Goal: Find specific page/section: Find specific page/section

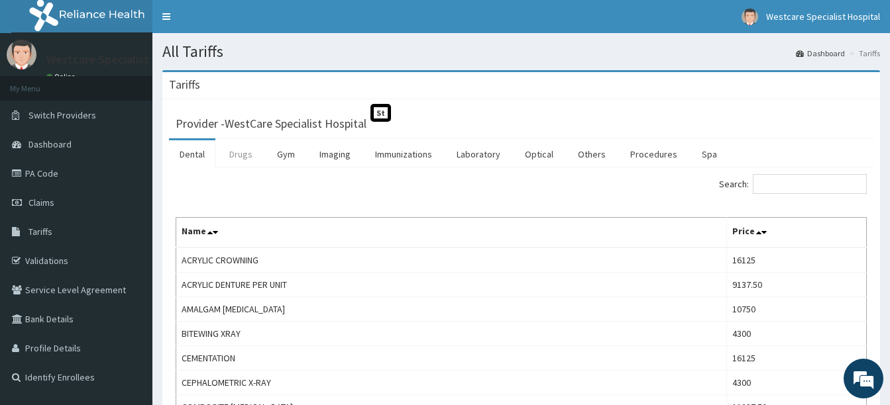
click at [240, 160] on link "Drugs" at bounding box center [241, 154] width 44 height 28
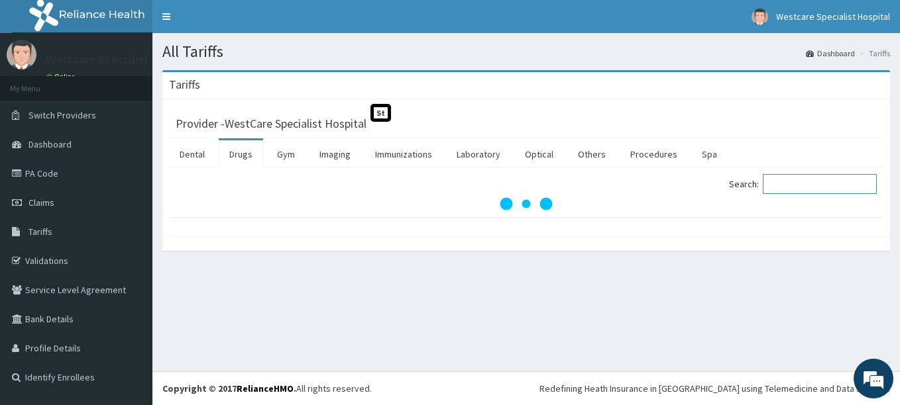
click at [790, 181] on input "Search:" at bounding box center [820, 184] width 114 height 20
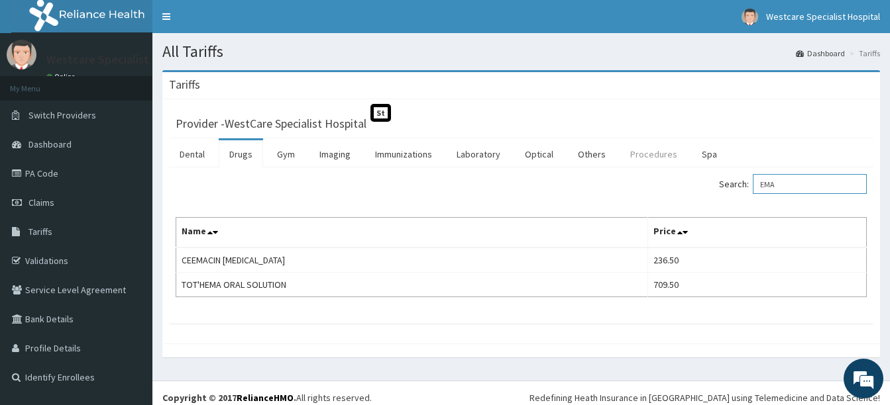
type input "EMA"
click at [662, 156] on link "Procedures" at bounding box center [653, 154] width 68 height 28
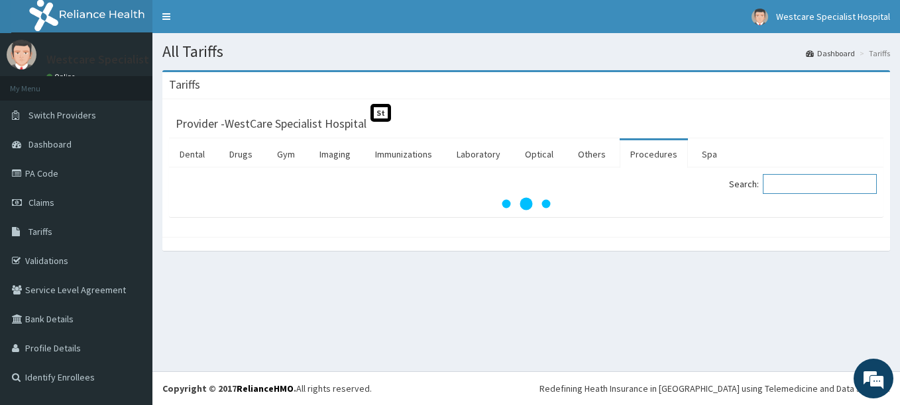
click at [821, 182] on input "Search:" at bounding box center [820, 184] width 114 height 20
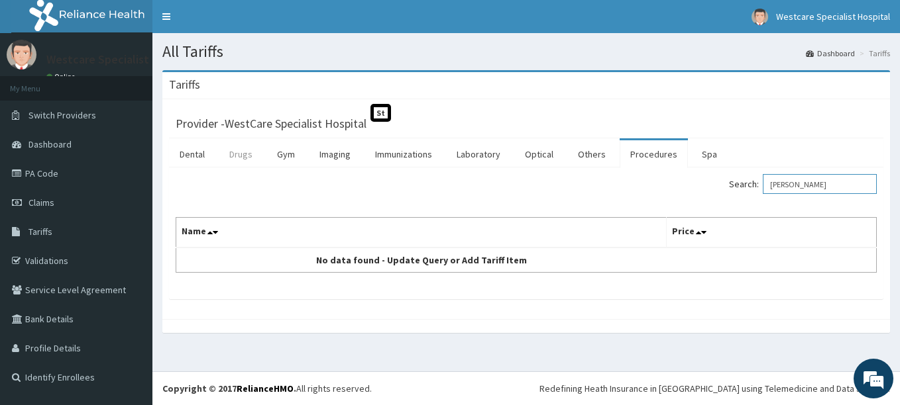
type input "EMMA"
click at [240, 156] on link "Drugs" at bounding box center [241, 154] width 44 height 28
click at [818, 190] on input "Search:" at bounding box center [820, 184] width 114 height 20
type input "EMAL"
drag, startPoint x: 246, startPoint y: 149, endPoint x: 267, endPoint y: 152, distance: 20.7
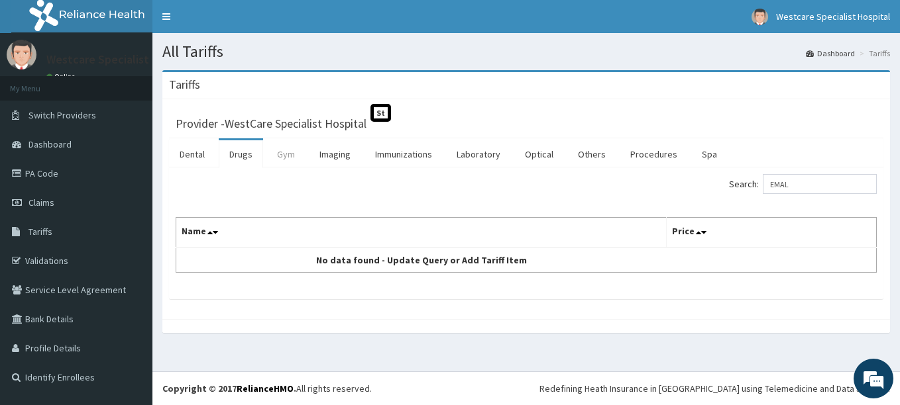
click at [246, 149] on link "Drugs" at bounding box center [241, 154] width 44 height 28
click at [829, 190] on input "Search:" at bounding box center [820, 184] width 114 height 20
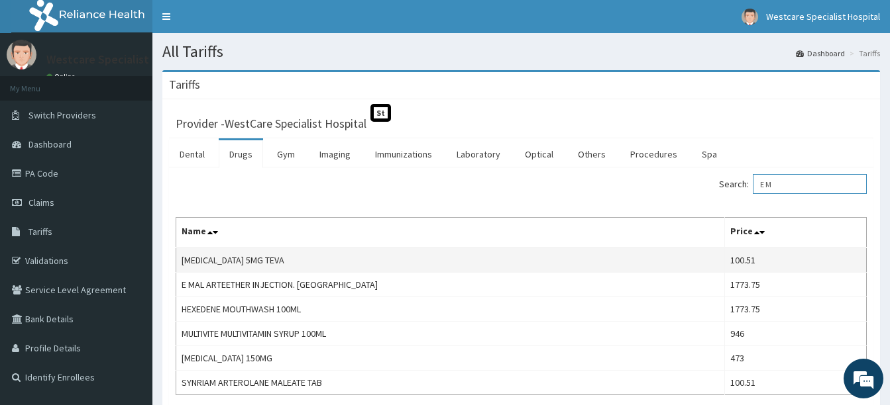
scroll to position [66, 0]
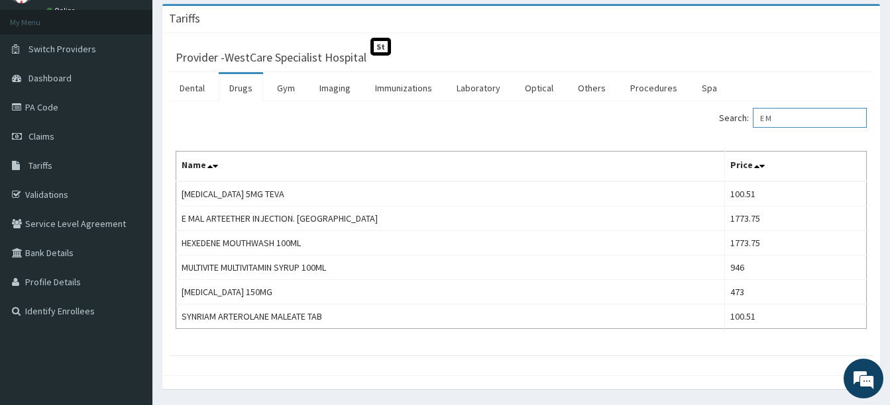
type input "E M"
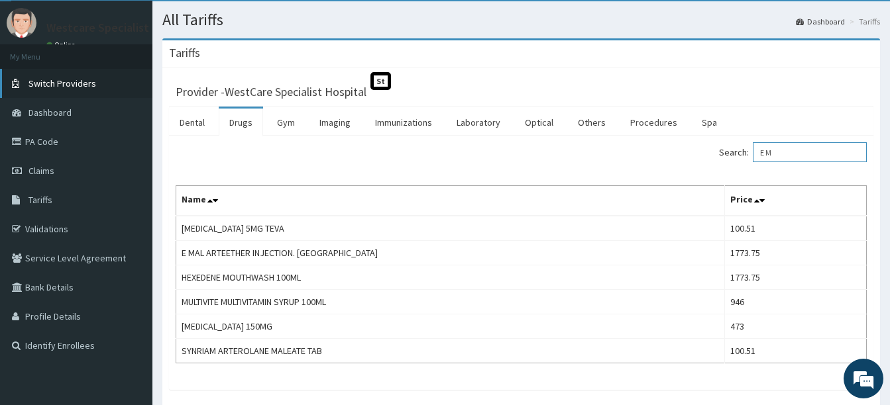
scroll to position [0, 0]
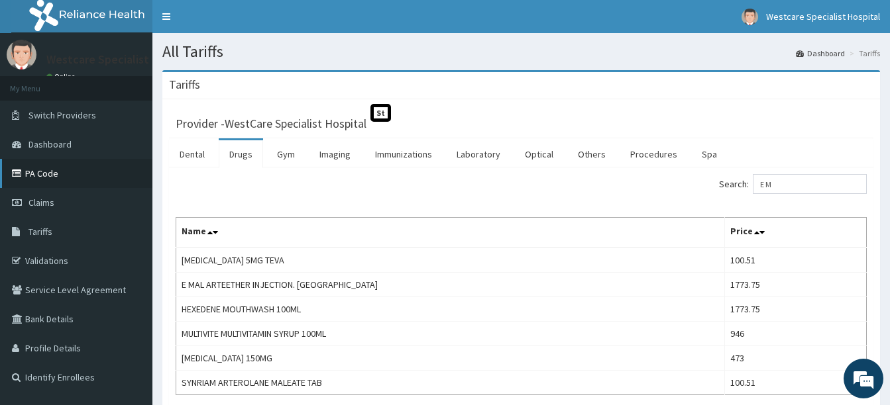
click at [43, 174] on link "PA Code" at bounding box center [76, 173] width 152 height 29
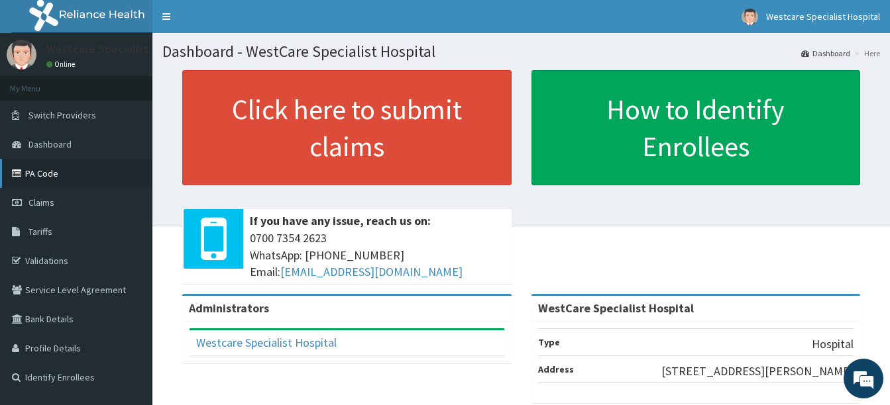
click at [52, 175] on link "PA Code" at bounding box center [76, 173] width 152 height 29
